Goal: Transaction & Acquisition: Download file/media

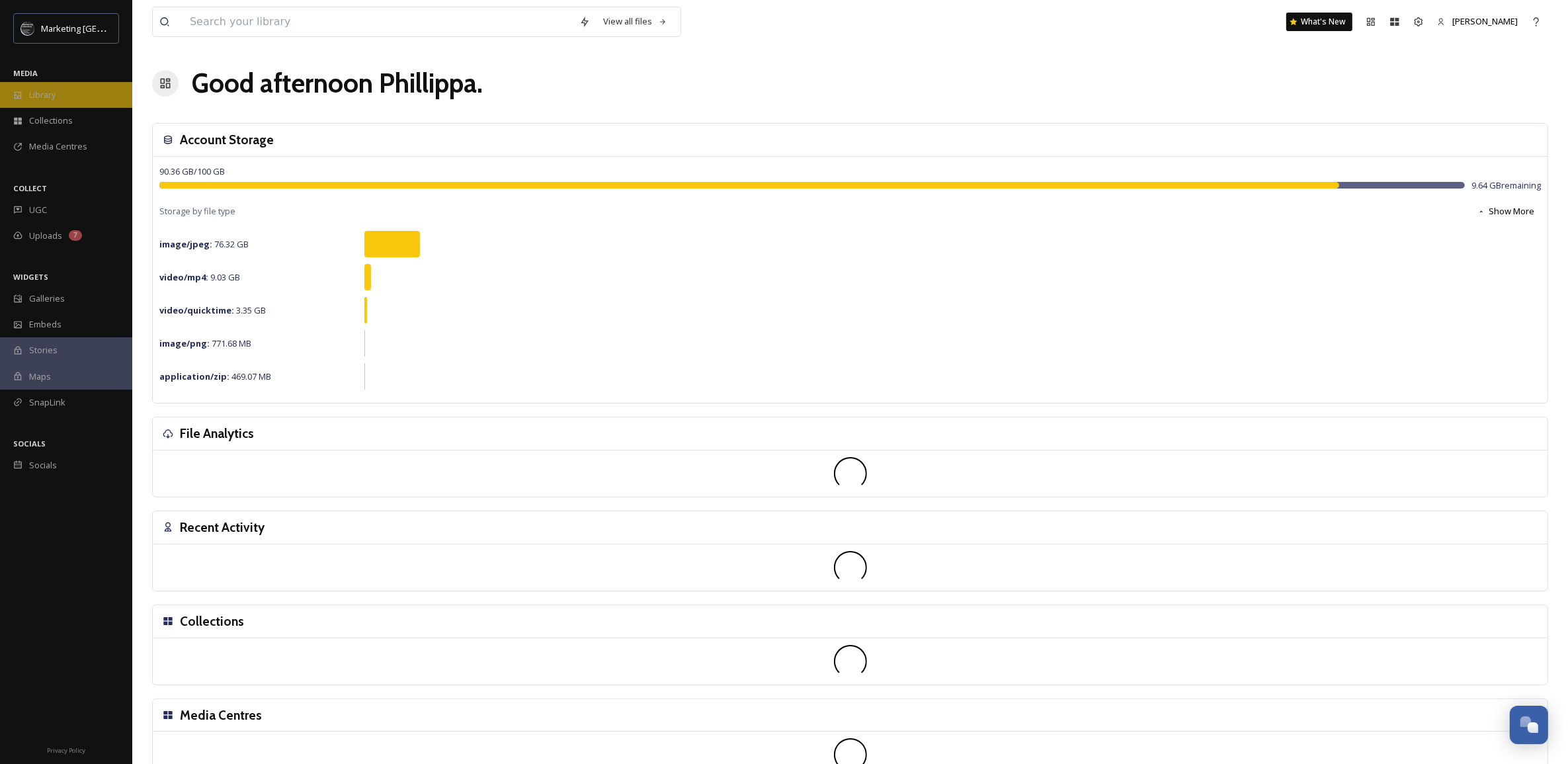
scroll to position [503, 0]
click at [37, 99] on span "Library" at bounding box center [42, 95] width 27 height 13
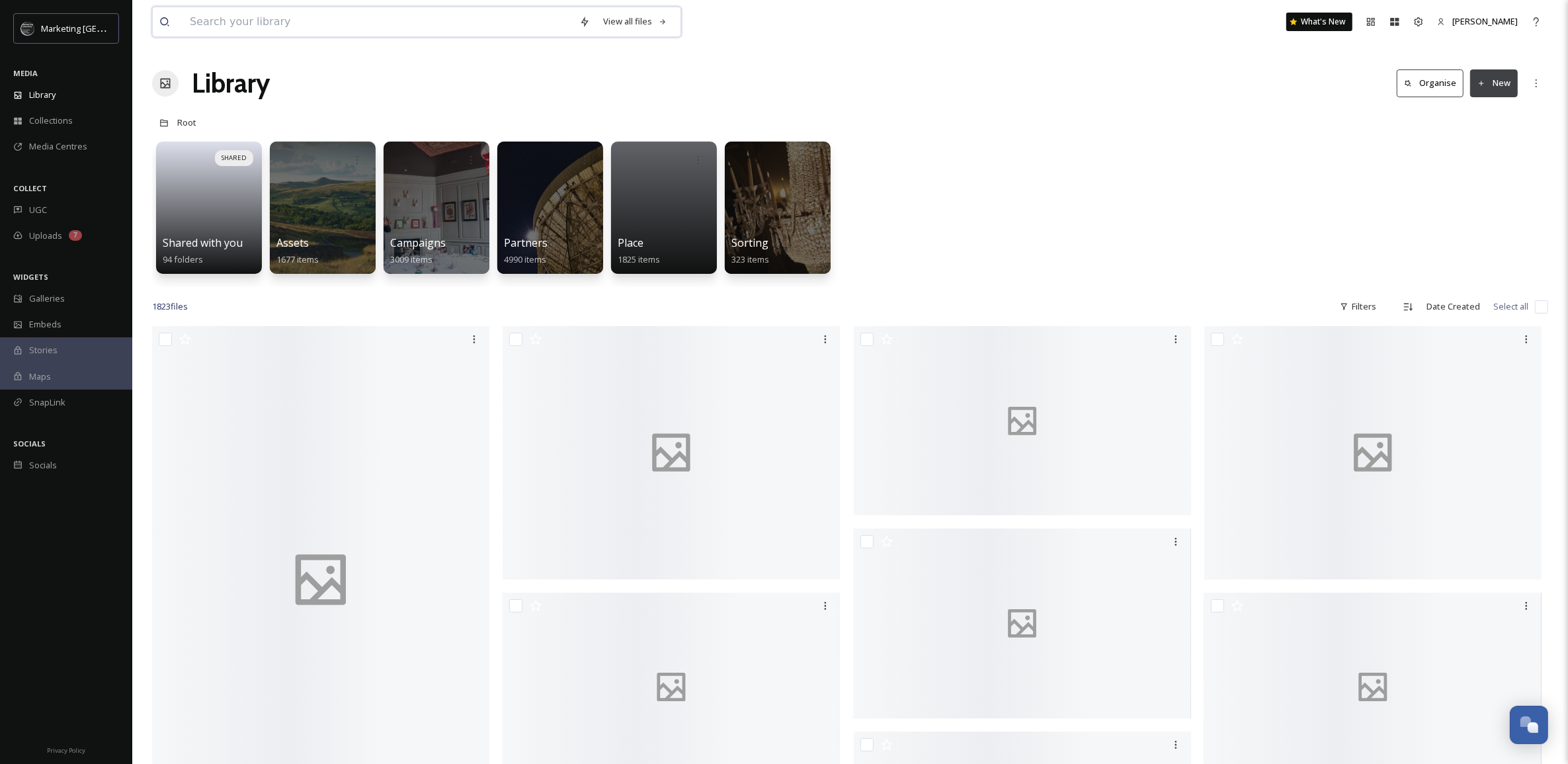
click at [262, 24] on input at bounding box center [378, 22] width 390 height 29
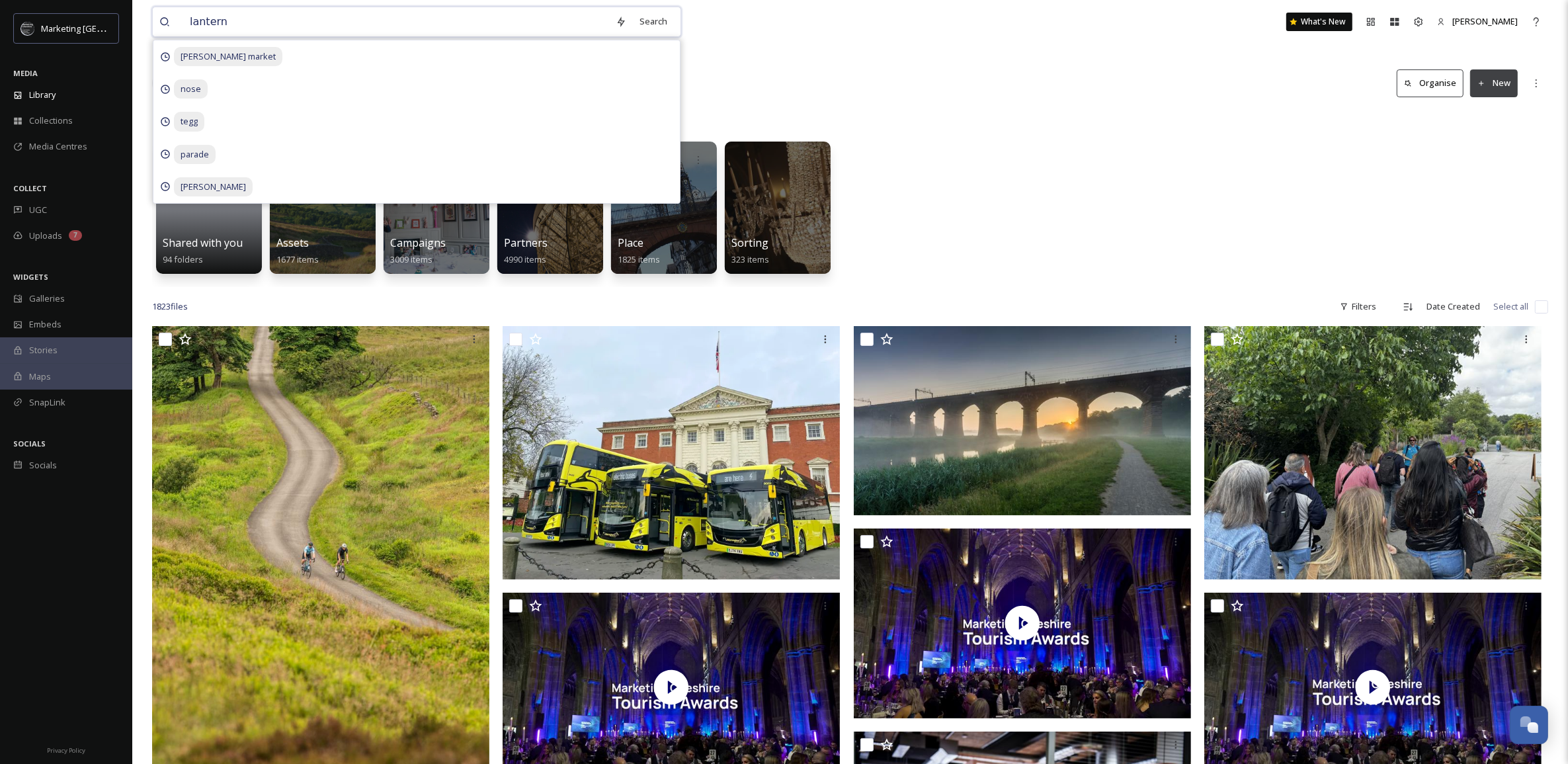
type input "lanterns"
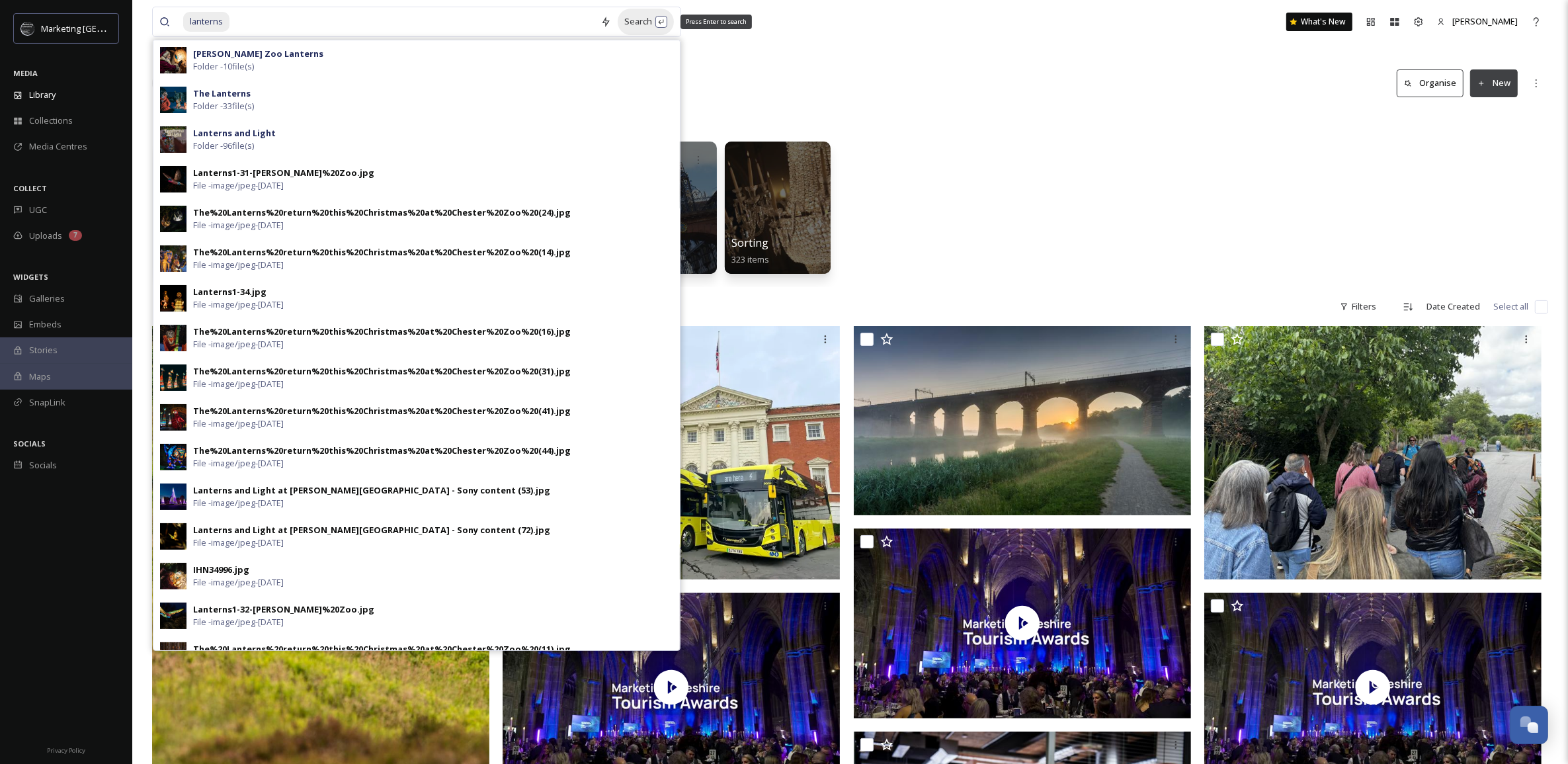
click at [645, 21] on div "Search Press Enter to search" at bounding box center [645, 22] width 56 height 26
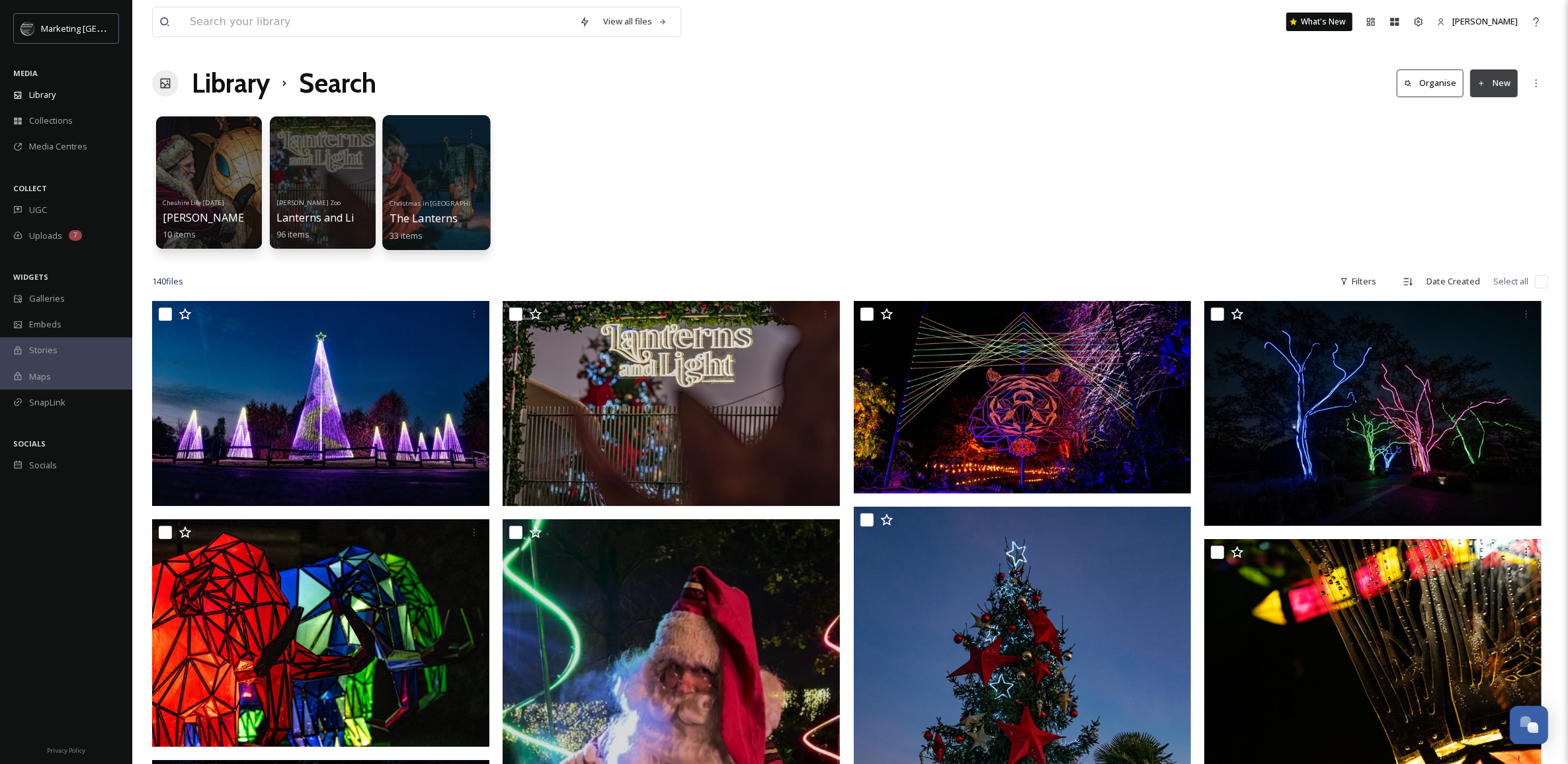
click at [428, 211] on span "The Lanterns" at bounding box center [424, 218] width 69 height 15
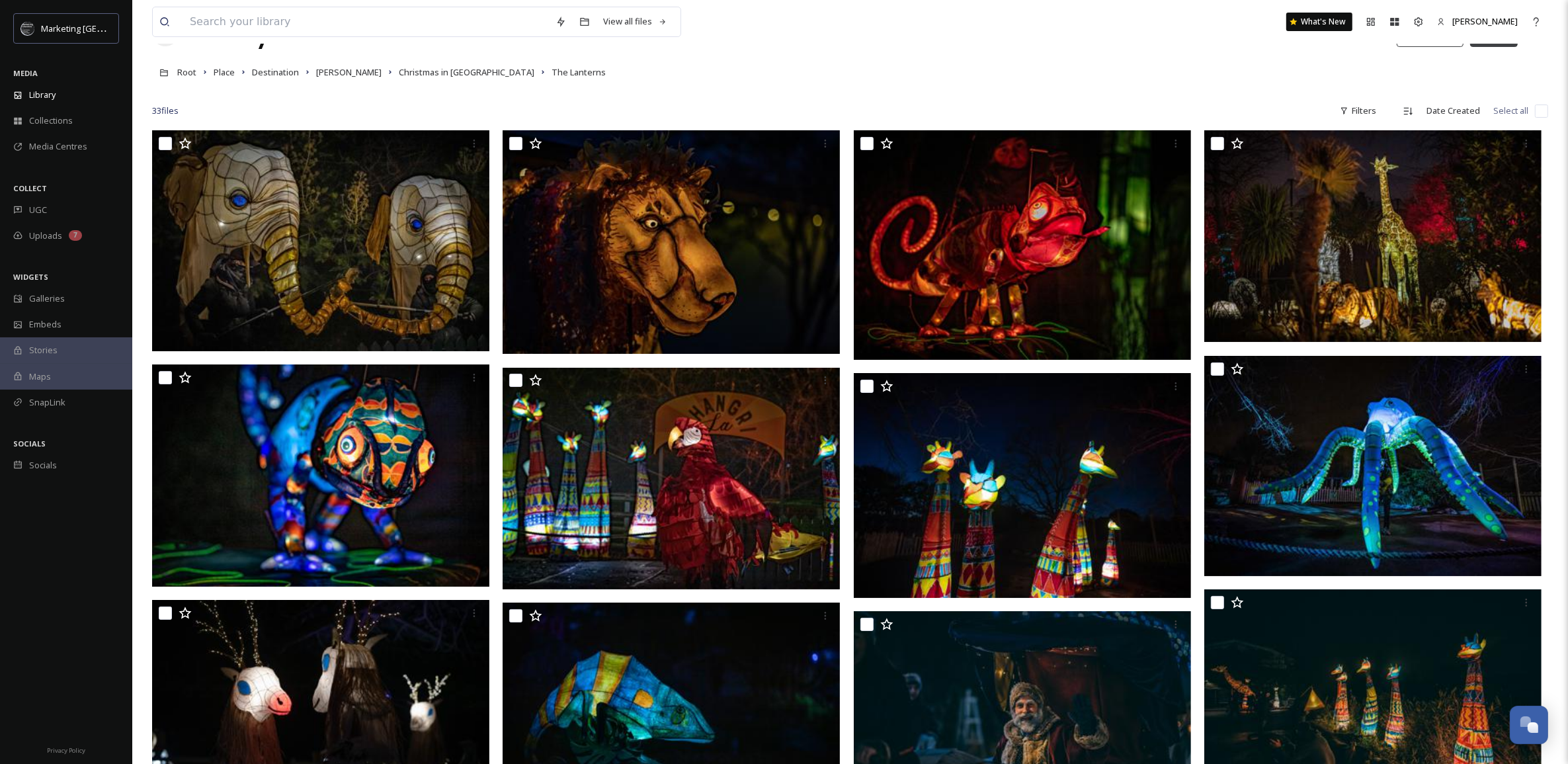
scroll to position [48, 0]
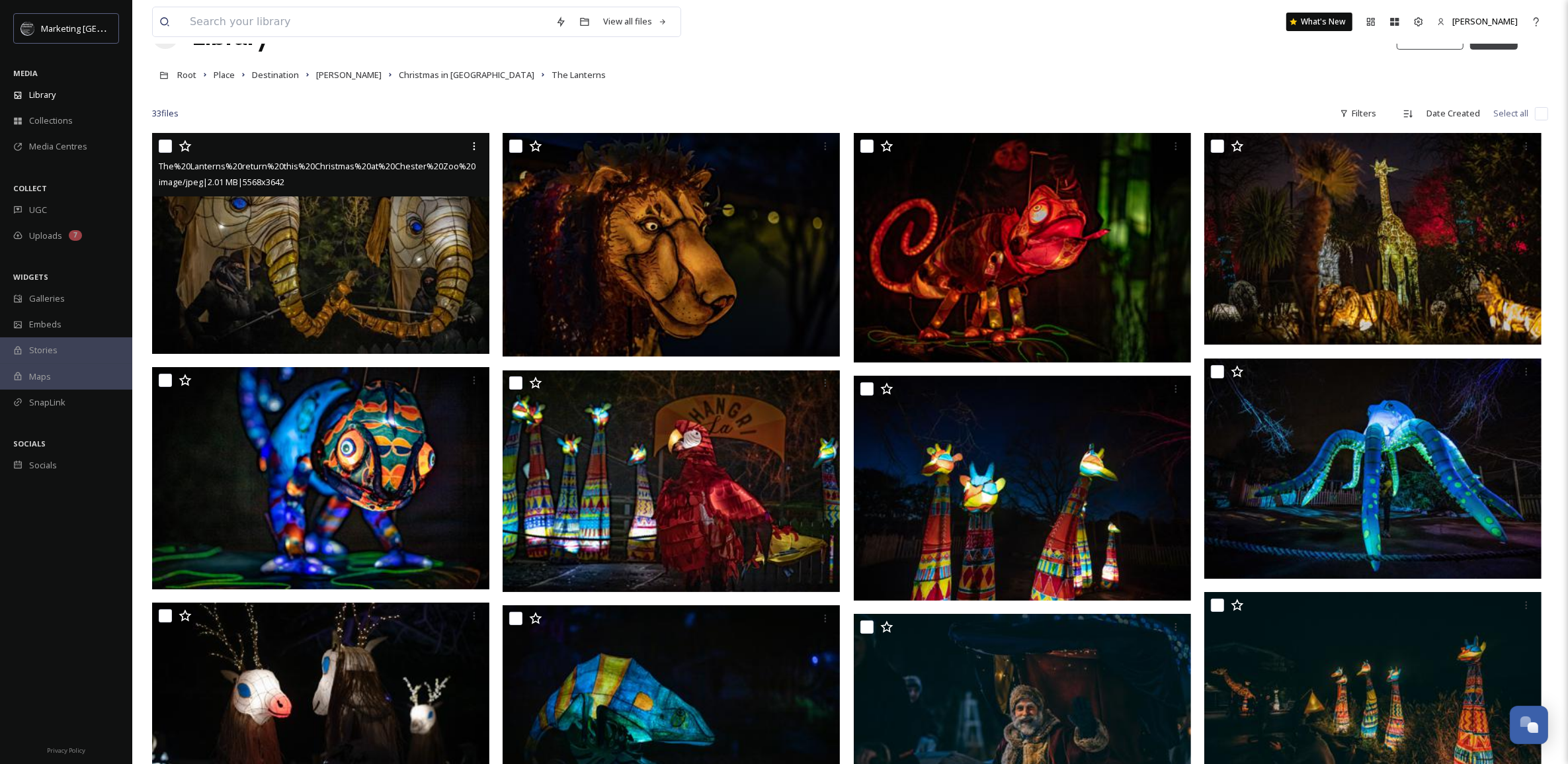
click at [392, 296] on img at bounding box center [320, 243] width 337 height 221
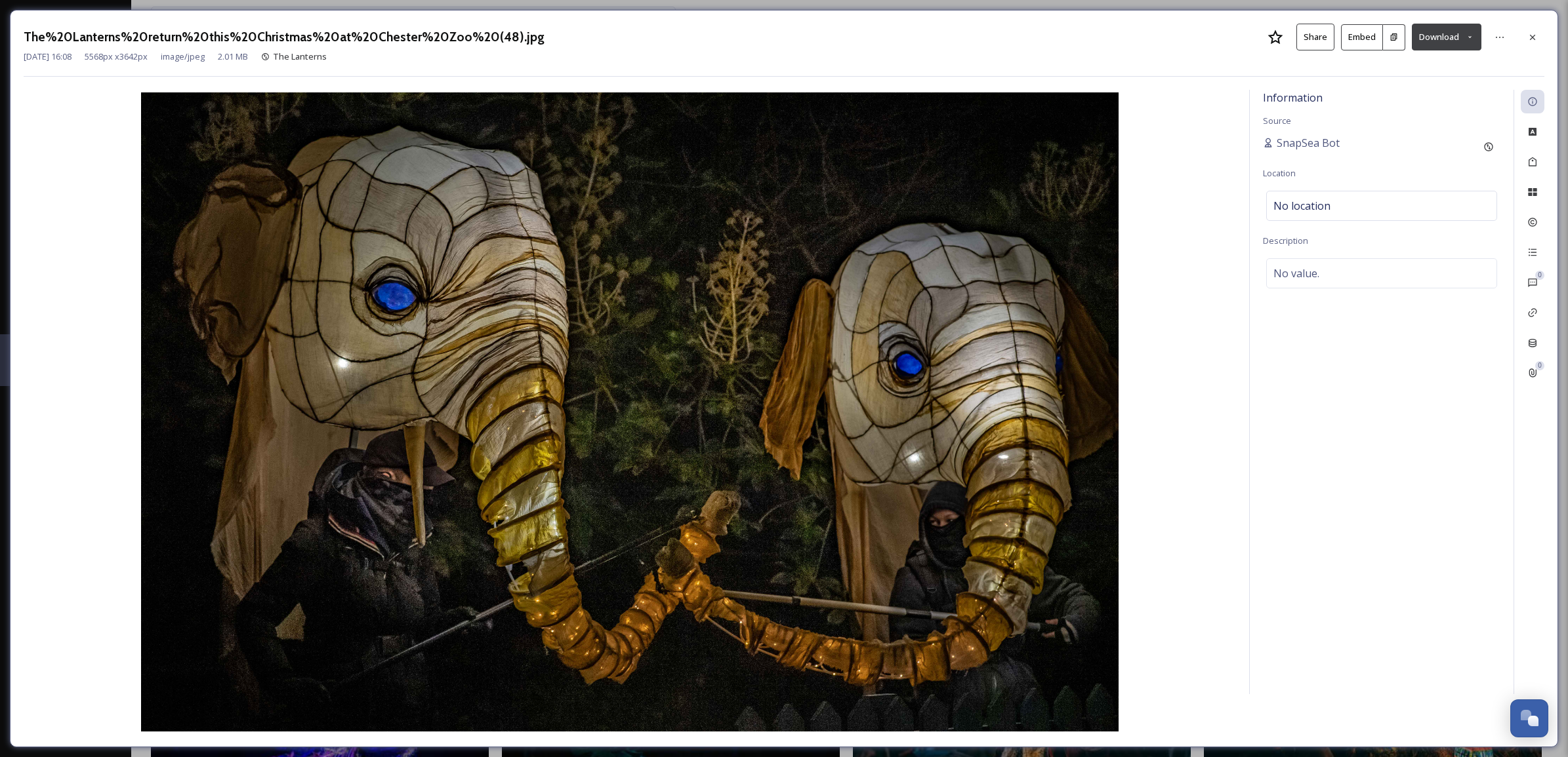
click at [1471, 40] on icon at bounding box center [1470, 37] width 9 height 9
click at [1445, 87] on span "Download Large (2000 x 1308)" at bounding box center [1408, 92] width 115 height 13
click at [1532, 35] on icon at bounding box center [1533, 37] width 10 height 10
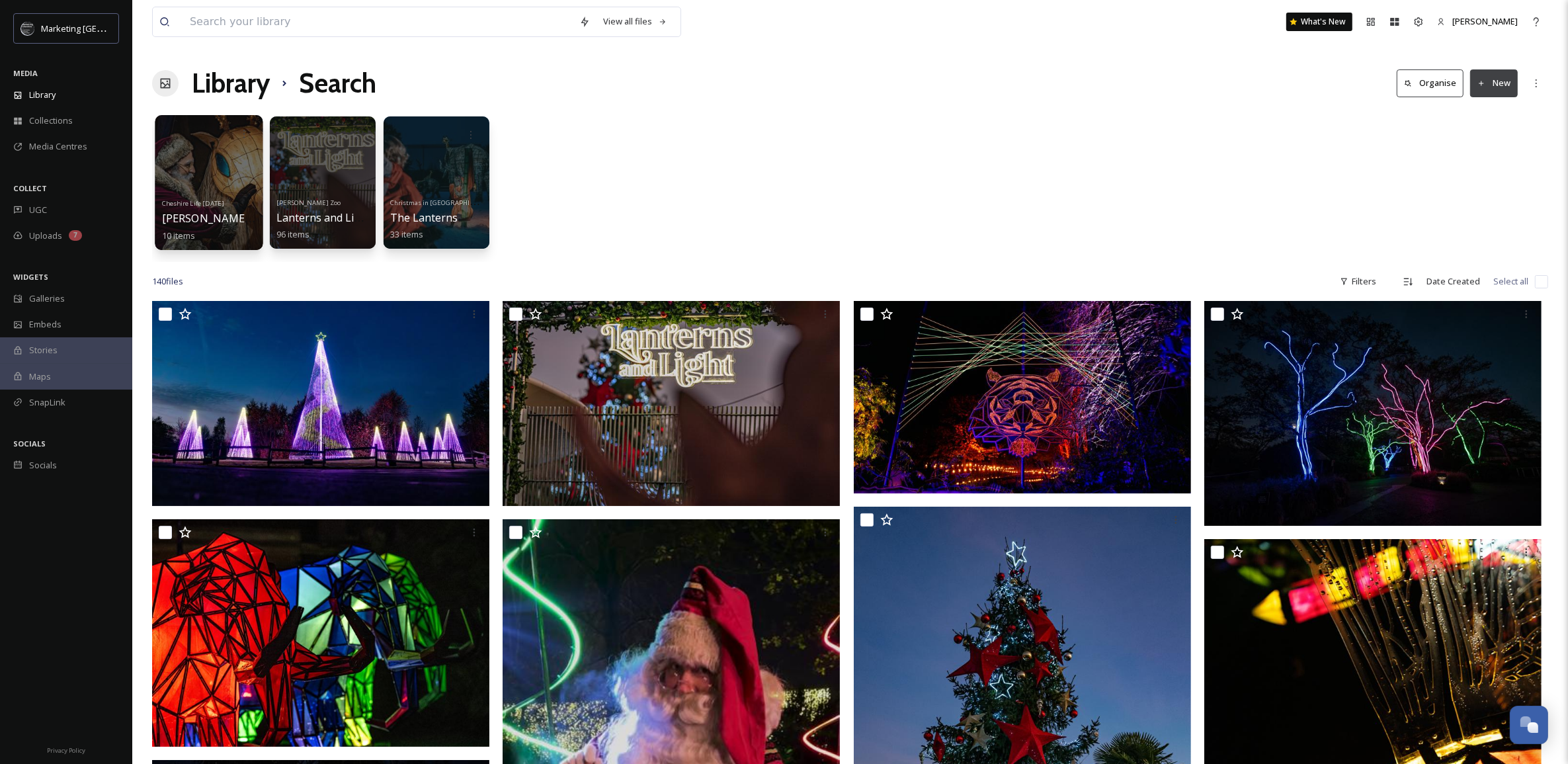
click at [213, 183] on div at bounding box center [209, 182] width 108 height 135
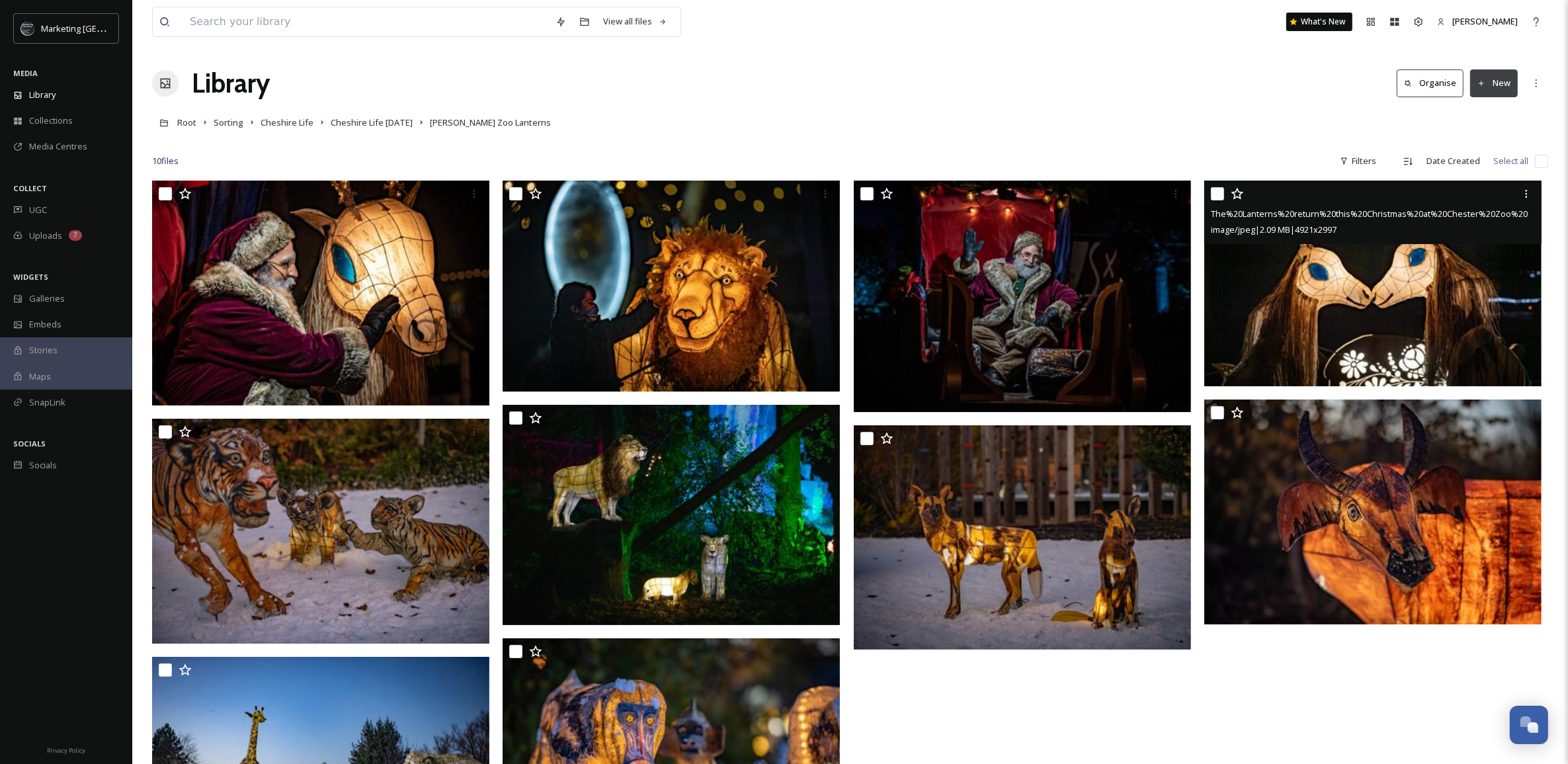
click at [1419, 278] on img at bounding box center [1373, 283] width 337 height 206
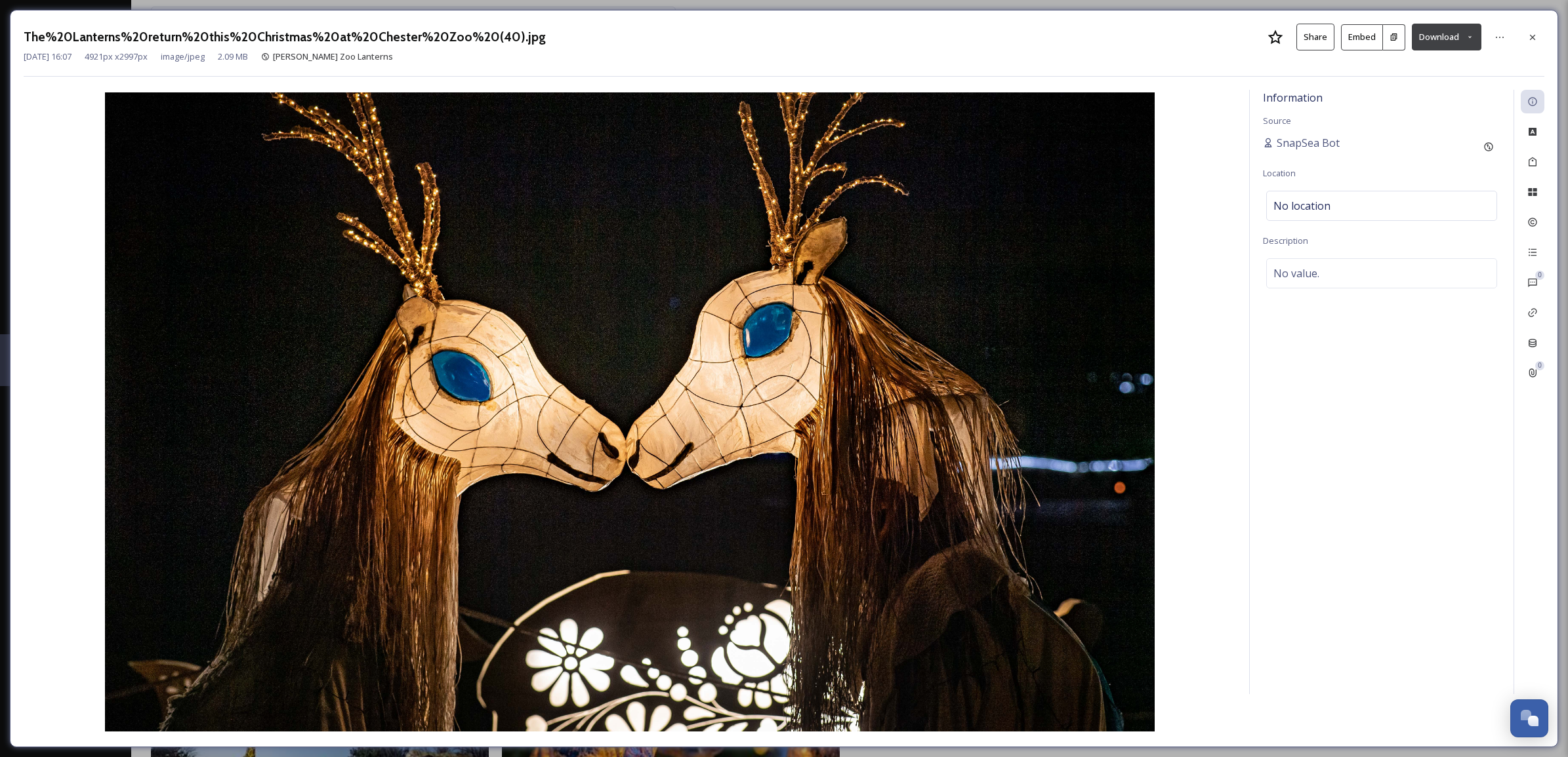
click at [1471, 35] on icon at bounding box center [1470, 37] width 9 height 9
click at [1416, 90] on span "Download Large (2000 x 1218)" at bounding box center [1408, 92] width 115 height 13
